Goal: Information Seeking & Learning: Learn about a topic

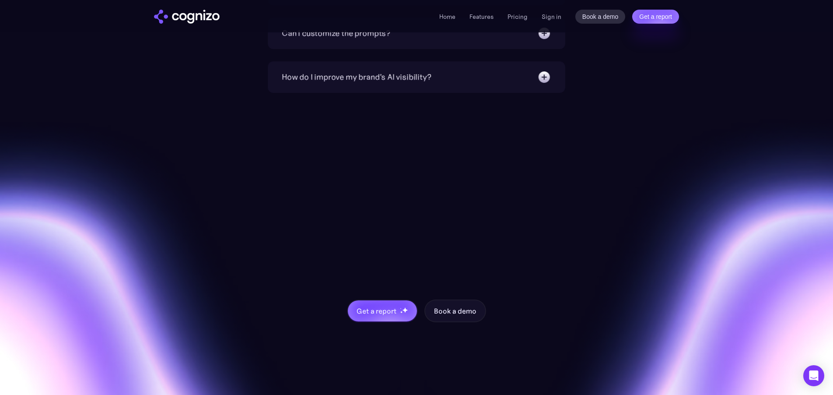
scroll to position [3268, 0]
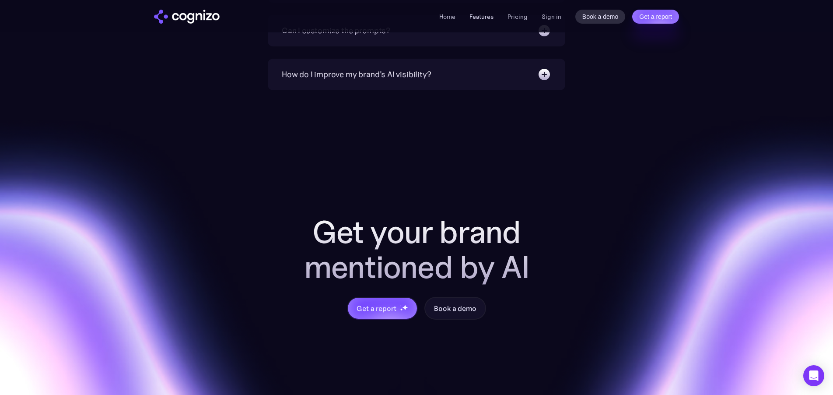
click at [478, 15] on link "Features" at bounding box center [481, 17] width 24 height 8
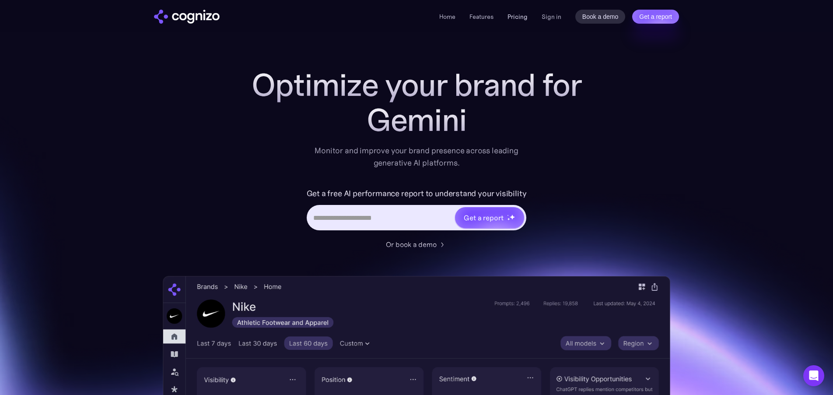
click at [518, 16] on link "Pricing" at bounding box center [517, 17] width 20 height 8
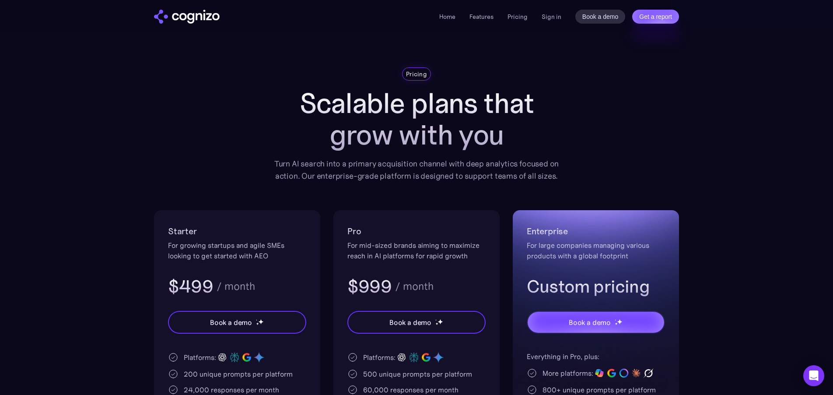
click at [772, 139] on section "Pricing Scalable plans that grow with you Turn AI search into a primary acquisi…" at bounding box center [416, 299] width 833 height 464
